Goal: Information Seeking & Learning: Learn about a topic

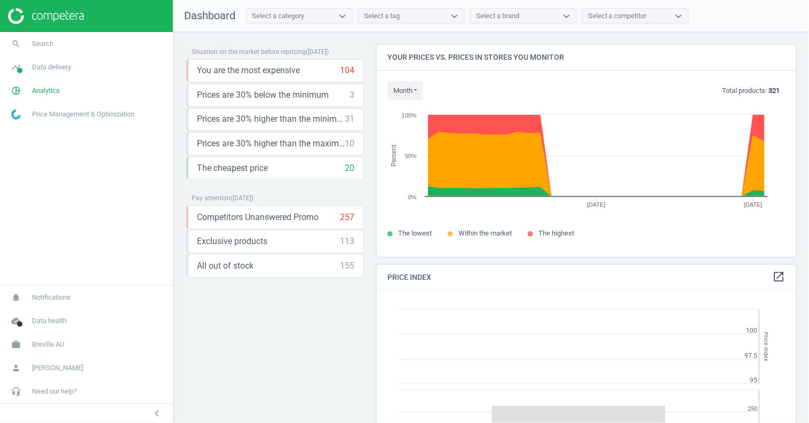
scroll to position [264, 430]
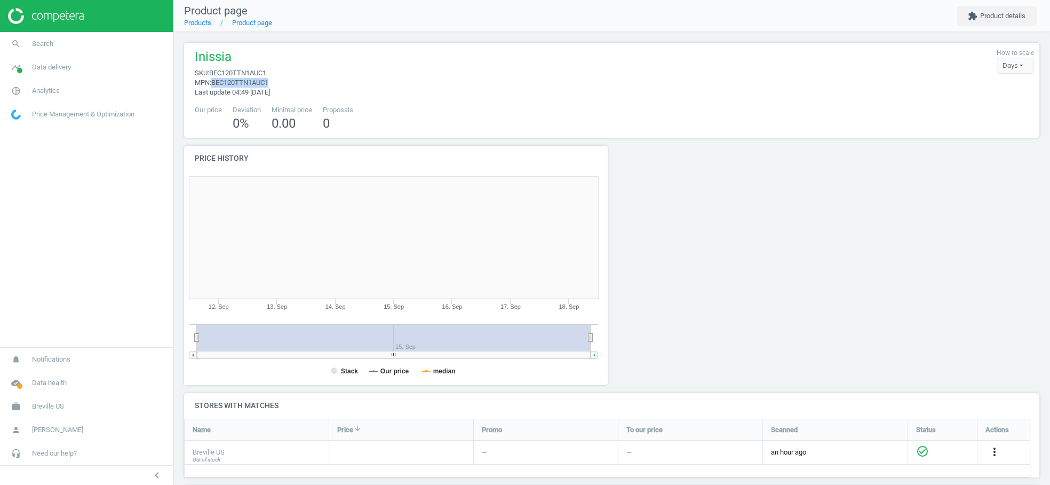
scroll to position [267, 865]
